Goal: Information Seeking & Learning: Obtain resource

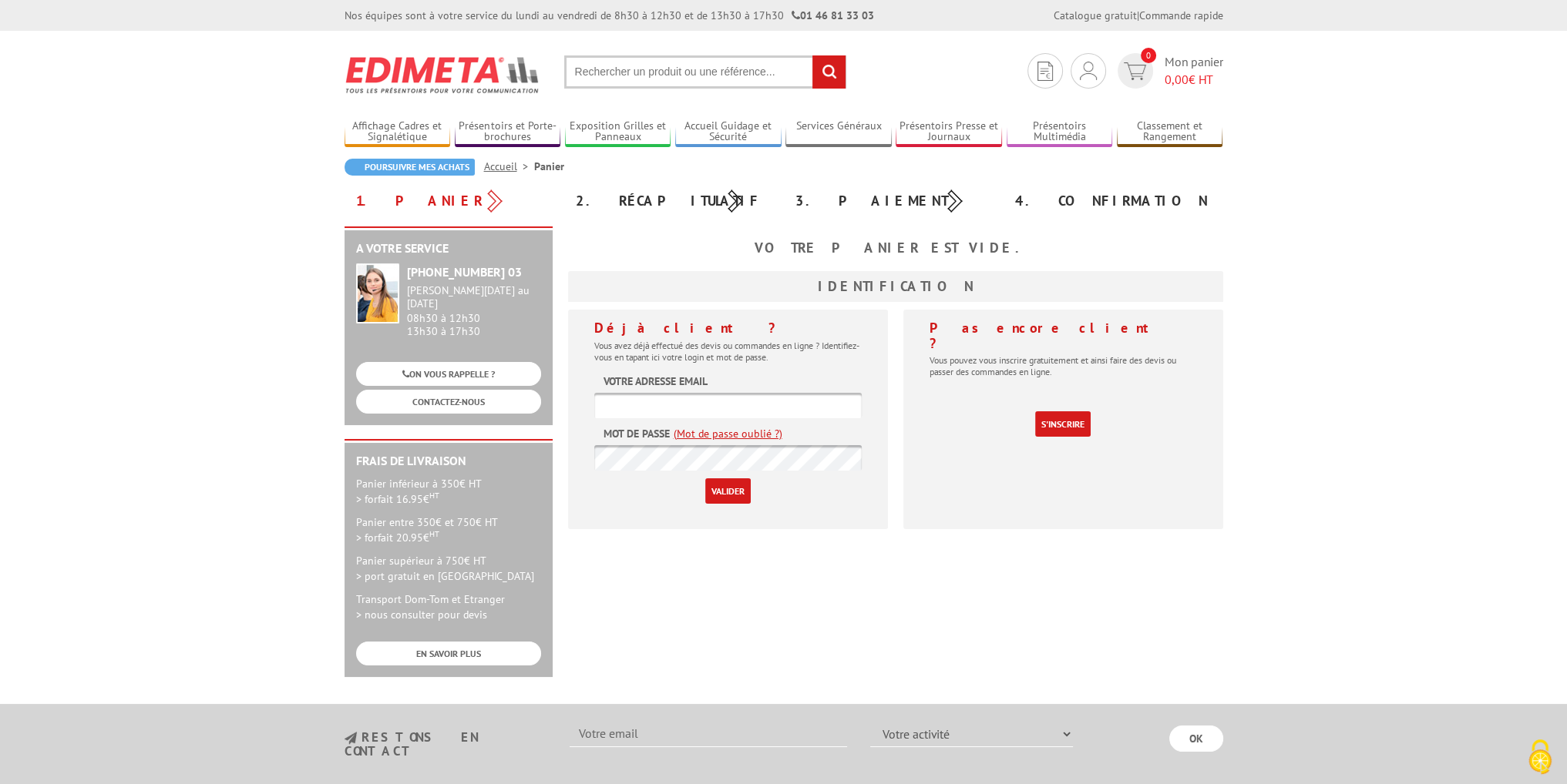
click at [763, 396] on input "text" at bounding box center [727, 406] width 268 height 26
type input "[EMAIL_ADDRESS][DOMAIN_NAME]"
click at [675, 525] on div "Déjà client ? Vous avez déjà effectué des devis ou commandes en ligne ? Identif…" at bounding box center [728, 419] width 320 height 219
click at [705, 479] on input "Valider" at bounding box center [727, 492] width 46 height 26
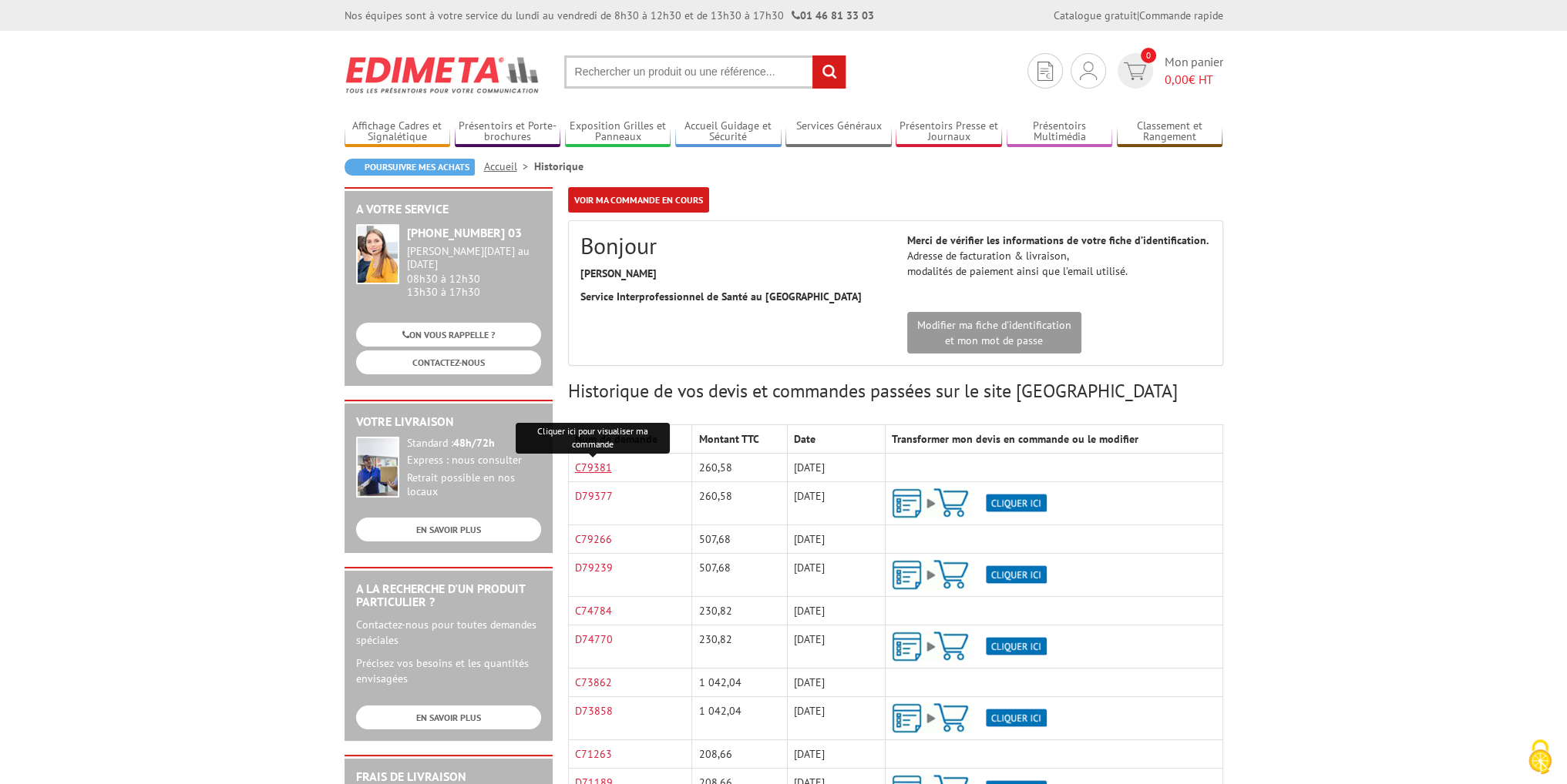
click at [599, 468] on link "C79381" at bounding box center [593, 467] width 37 height 14
click at [737, 90] on section "Mon compte Mes devis & commandes Déconnexion 0 Mon panier 0,00 € HT rechercher" at bounding box center [784, 67] width 878 height 72
click at [733, 81] on input "text" at bounding box center [705, 71] width 282 height 33
paste input "PLAQUE SIGNALéTIQUE CRISTALSIGN®"
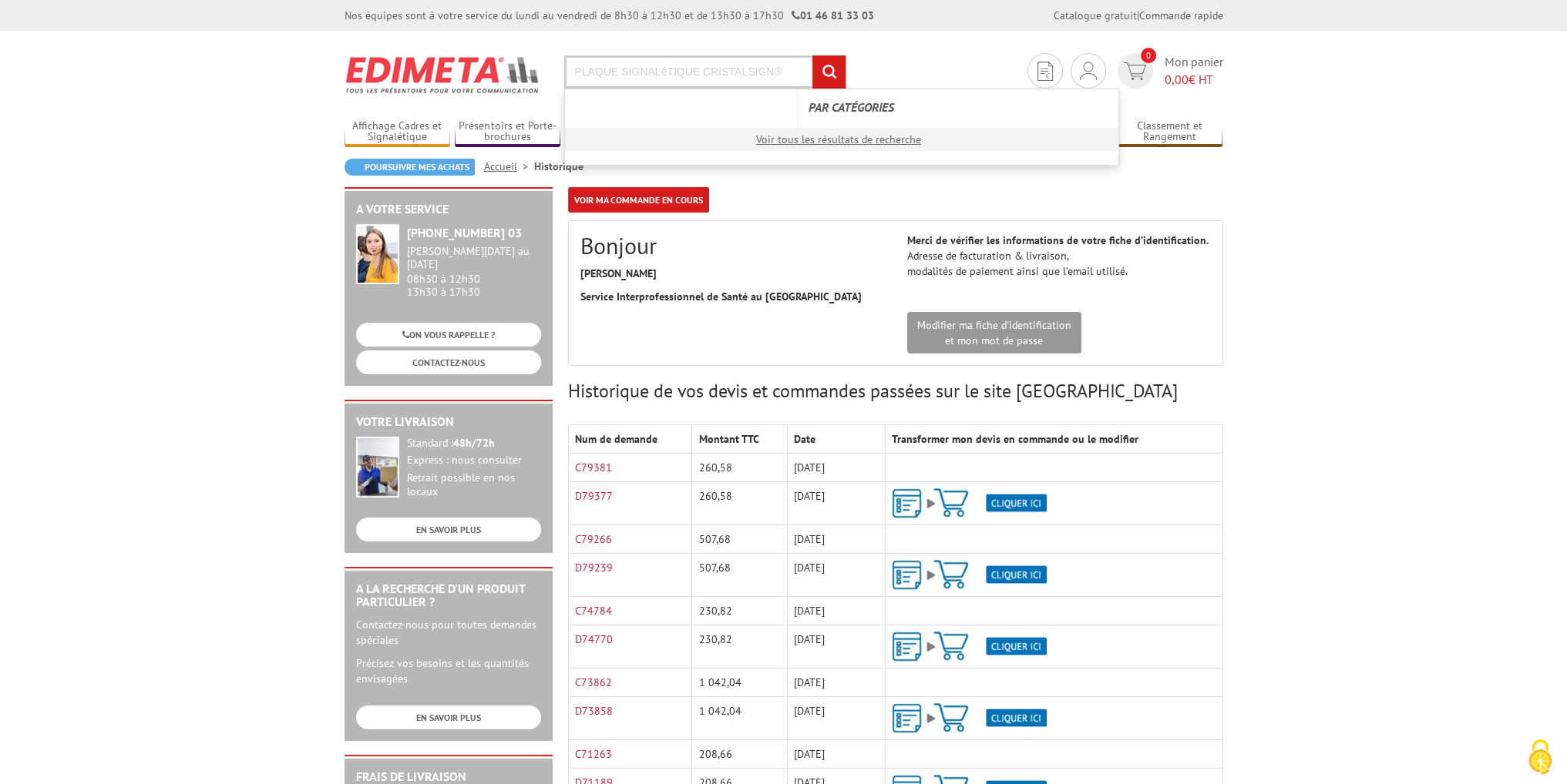
type input "PLAQUE SIGNALéTIQUE CRISTALSIGN®"
click at [812, 55] on input "rechercher" at bounding box center [829, 71] width 33 height 33
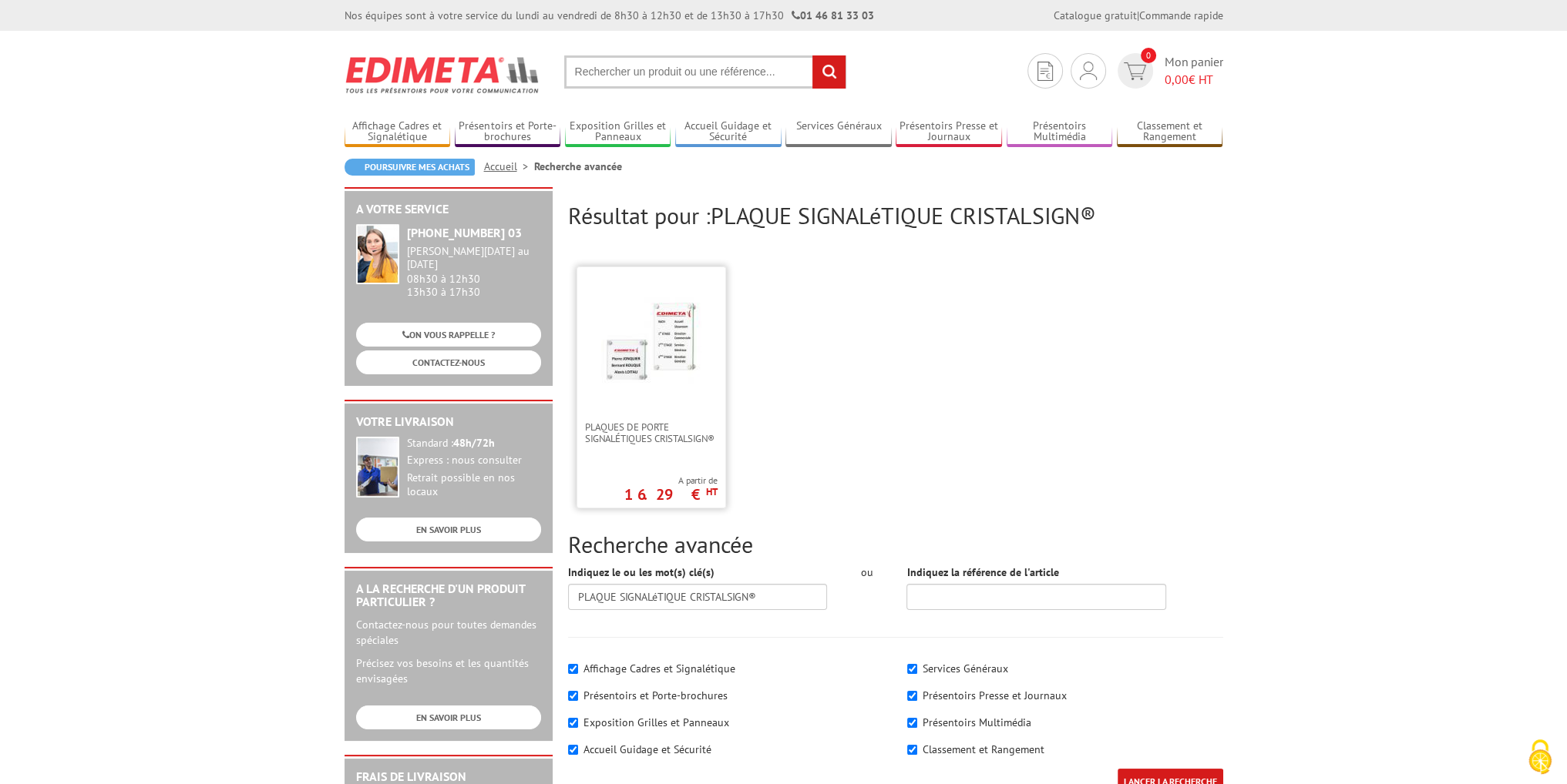
click at [683, 326] on img at bounding box center [651, 341] width 100 height 100
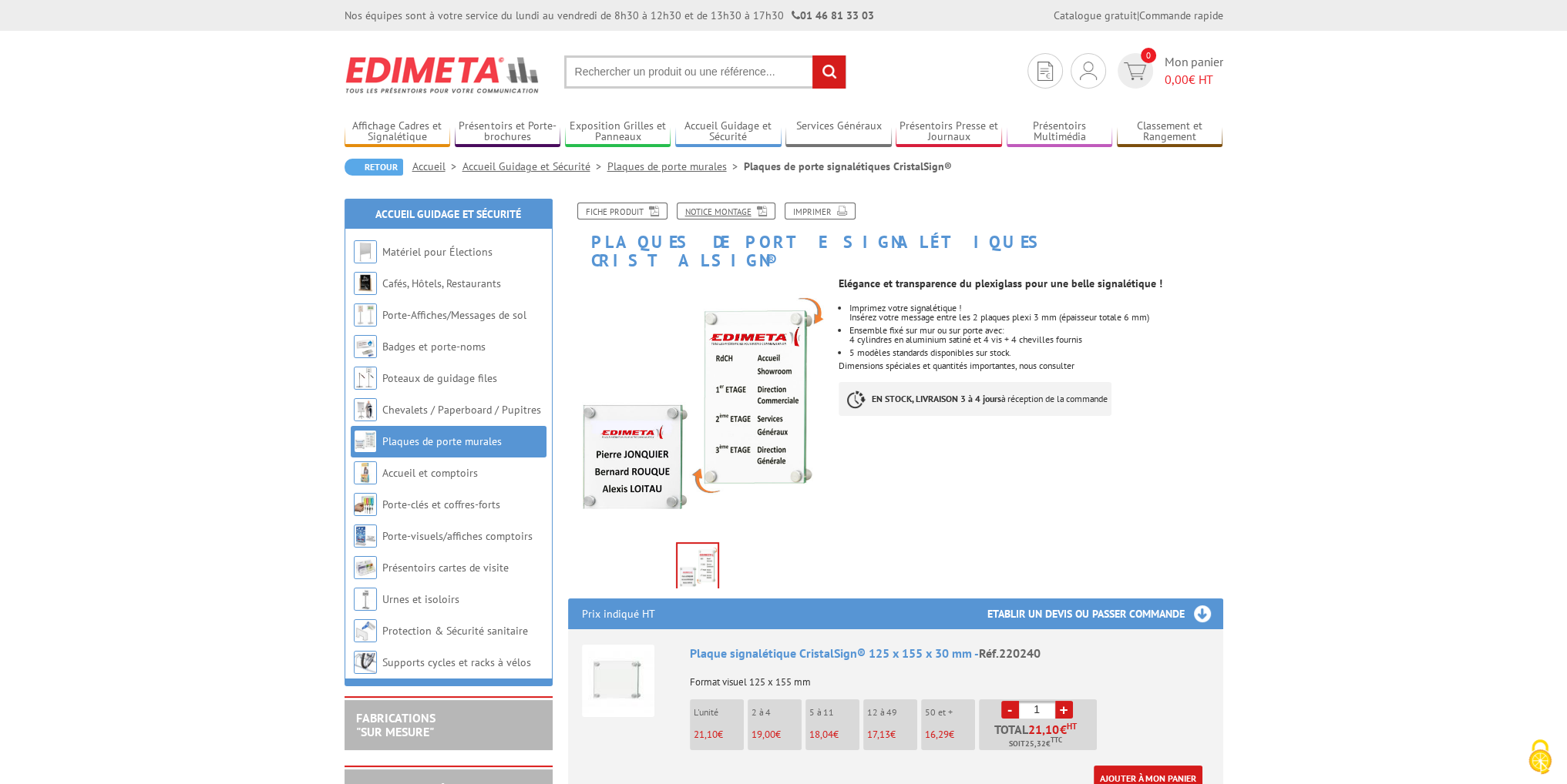
click at [730, 210] on link "Notice Montage" at bounding box center [726, 210] width 99 height 17
click at [615, 213] on link "Fiche produit" at bounding box center [622, 210] width 90 height 17
click at [706, 204] on link "Notice Montage" at bounding box center [726, 210] width 99 height 17
